Goal: Transaction & Acquisition: Purchase product/service

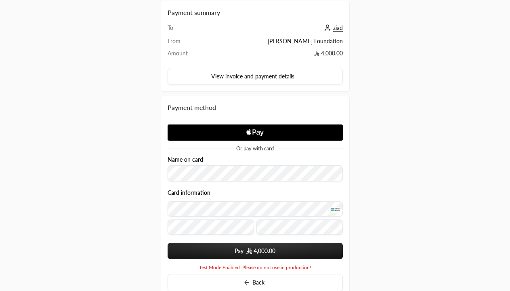
click at [255, 251] on span "4,000.00" at bounding box center [265, 251] width 22 height 8
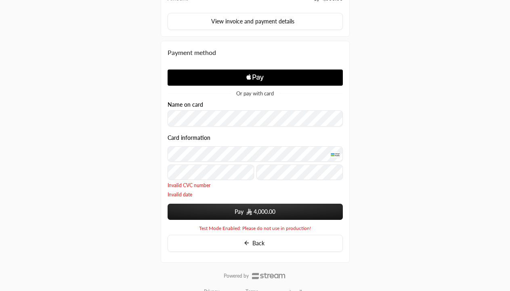
scroll to position [109, 0]
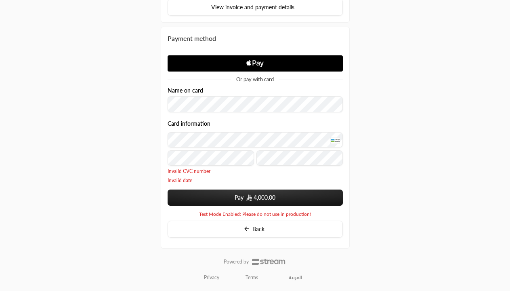
click at [189, 180] on span "Invalid date" at bounding box center [255, 180] width 175 height 6
click at [205, 169] on span "Invalid CVC number" at bounding box center [255, 171] width 175 height 6
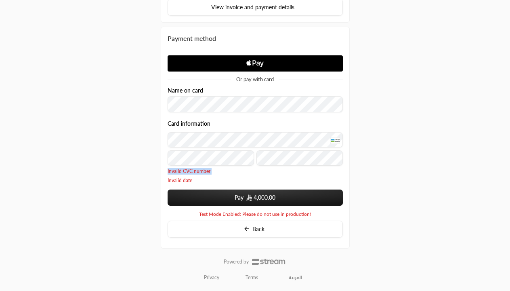
click at [205, 169] on span "Invalid CVC number" at bounding box center [255, 171] width 175 height 6
click at [248, 177] on p "Invalid CVC number Invalid date" at bounding box center [255, 176] width 175 height 16
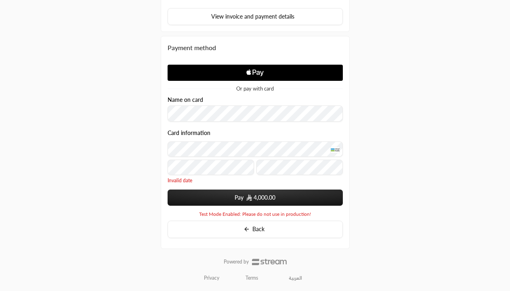
scroll to position [100, 0]
click at [126, 171] on div "Payment summary To ziad From [PERSON_NAME] Foundation Amount 4,000.00 View invo…" at bounding box center [255, 95] width 510 height 391
click at [179, 196] on button "Pay 4,000.00" at bounding box center [255, 197] width 175 height 16
click at [229, 200] on button "Pay 4,000.00" at bounding box center [255, 197] width 175 height 16
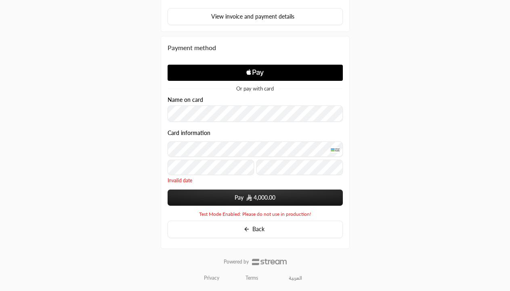
click at [229, 200] on button "Pay 4,000.00" at bounding box center [255, 197] width 175 height 16
click at [248, 193] on span "4,000.00" at bounding box center [260, 197] width 29 height 8
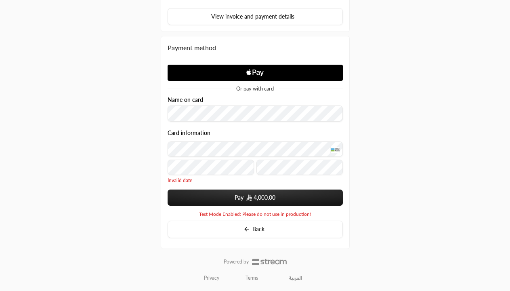
click at [248, 193] on span "4,000.00" at bounding box center [260, 197] width 29 height 8
